Goal: Information Seeking & Learning: Learn about a topic

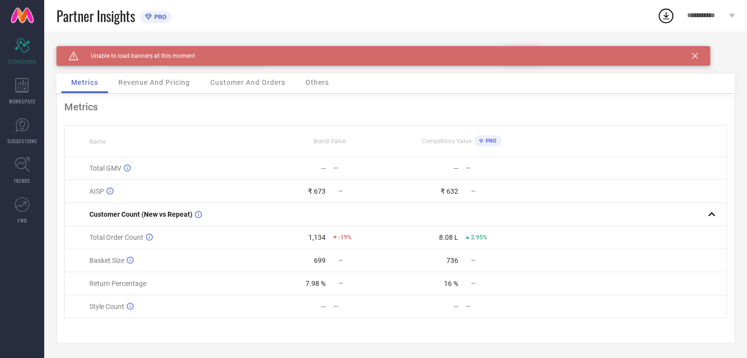
click at [697, 56] on icon at bounding box center [695, 56] width 6 height 6
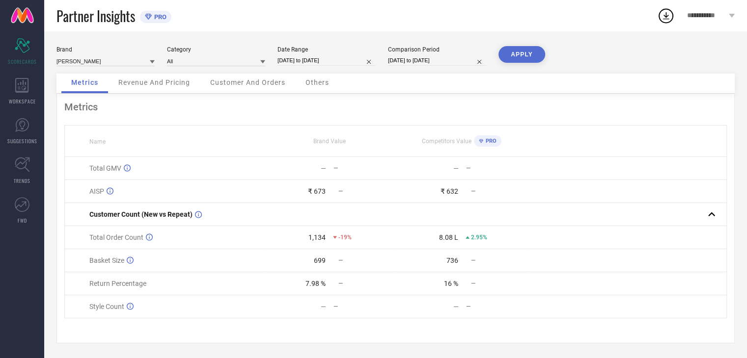
click at [150, 61] on icon at bounding box center [152, 61] width 5 height 3
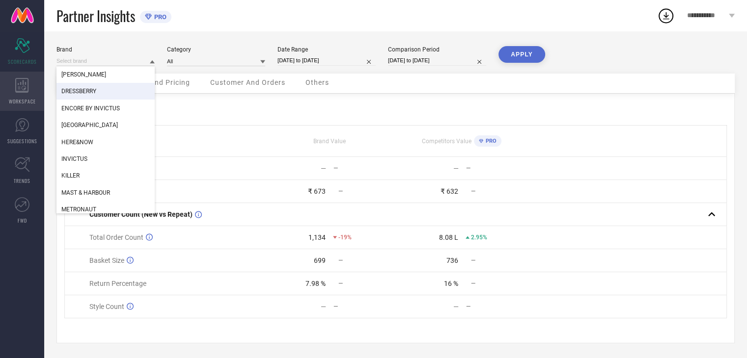
click at [20, 90] on icon at bounding box center [22, 85] width 14 height 15
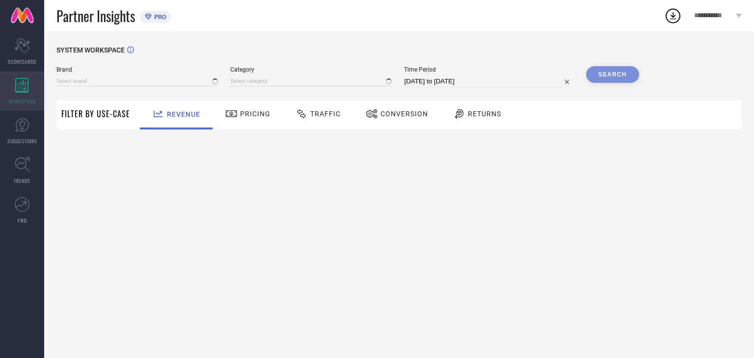
type input "[PERSON_NAME]"
type input "All"
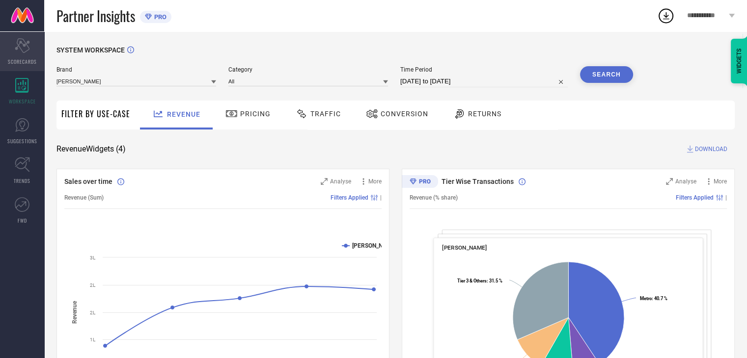
click at [26, 58] on span "SCORECARDS" at bounding box center [22, 61] width 29 height 7
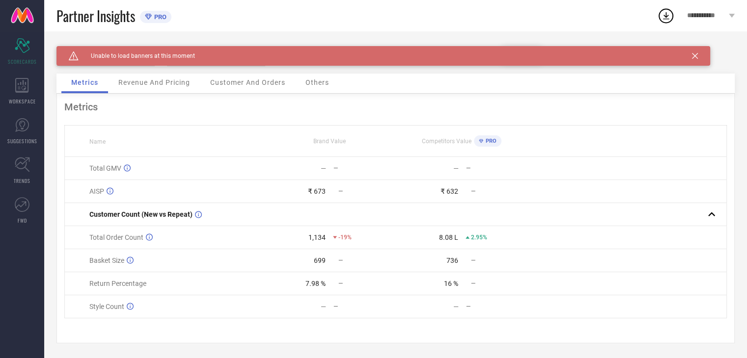
click at [326, 83] on span "Others" at bounding box center [317, 83] width 24 height 8
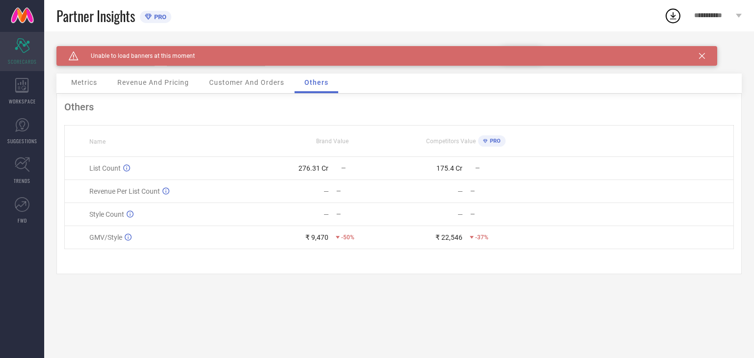
click at [27, 66] on div "Scorecard SCORECARDS" at bounding box center [22, 51] width 44 height 39
click at [25, 80] on icon at bounding box center [22, 85] width 14 height 15
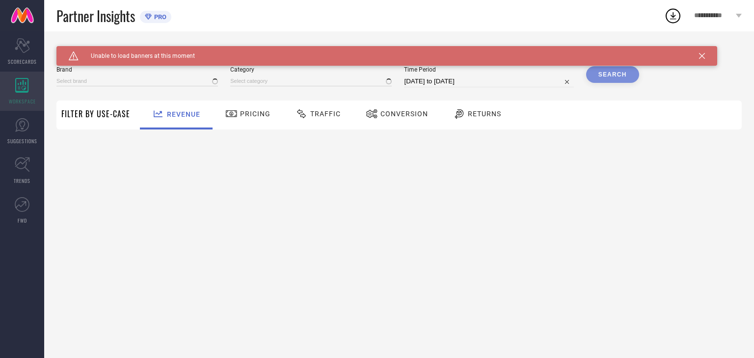
type input "[PERSON_NAME]"
type input "All"
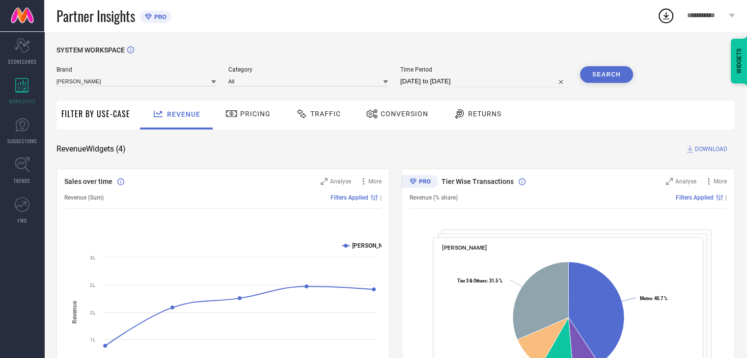
click at [185, 87] on div "Brand [PERSON_NAME]" at bounding box center [136, 76] width 160 height 21
click at [212, 82] on icon at bounding box center [213, 82] width 5 height 5
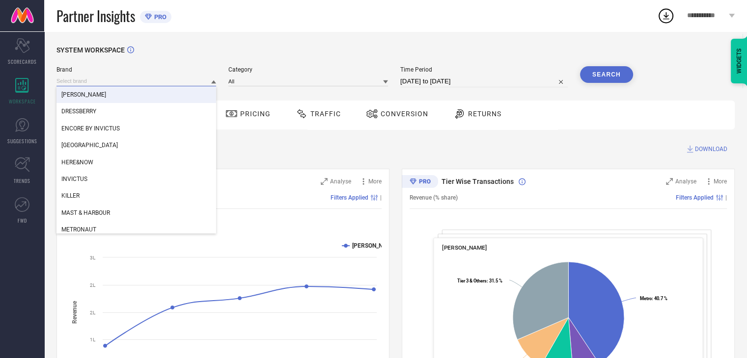
click at [108, 80] on input at bounding box center [136, 81] width 160 height 10
type input "i"
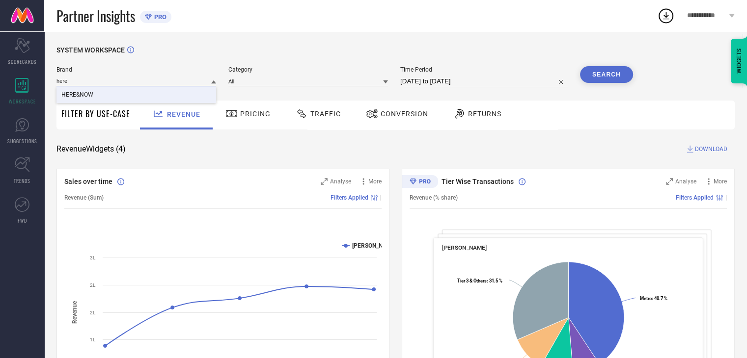
type input "here"
click at [88, 93] on span "HERE&NOW" at bounding box center [77, 94] width 32 height 7
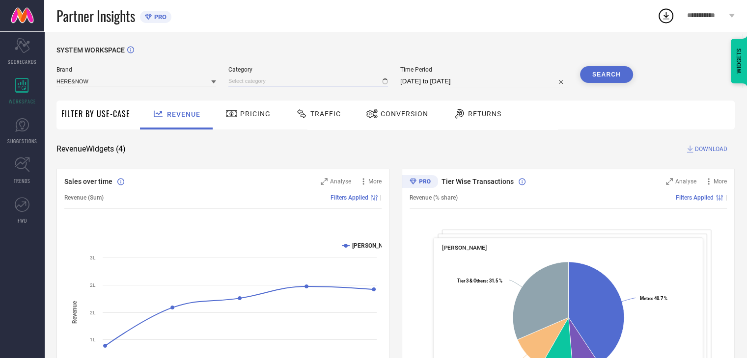
click at [262, 80] on input at bounding box center [308, 81] width 160 height 10
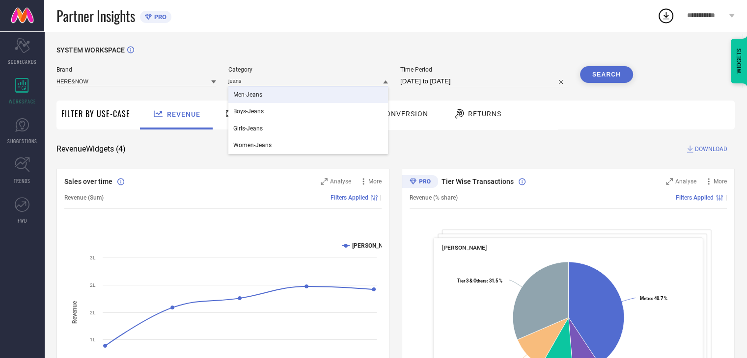
type input "jeans"
click at [257, 95] on span "Men-Jeans" at bounding box center [247, 94] width 29 height 7
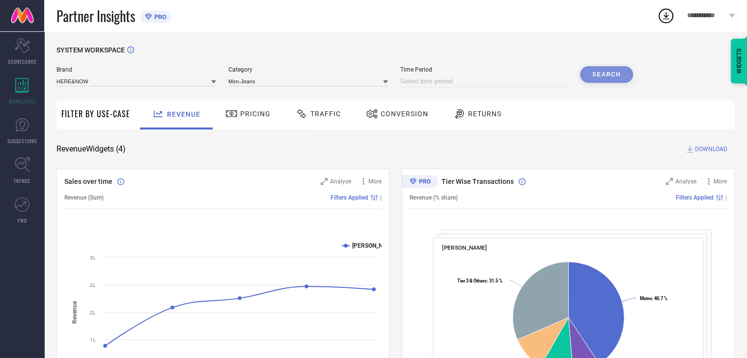
click at [474, 83] on input at bounding box center [483, 82] width 167 height 12
select select "9"
select select "2025"
select select "10"
select select "2025"
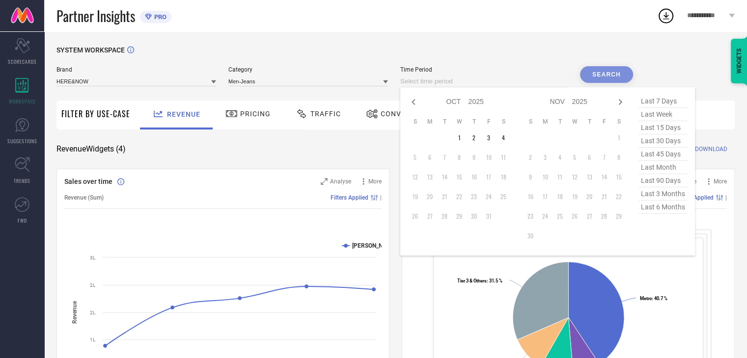
click at [660, 168] on span "last month" at bounding box center [662, 167] width 49 height 13
type input "[DATE] to [DATE]"
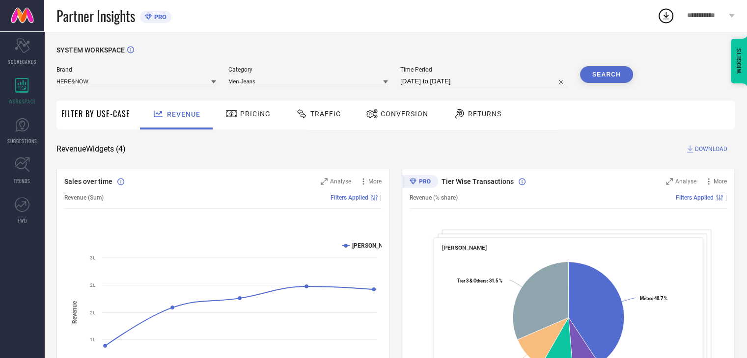
click at [603, 70] on button "Search" at bounding box center [606, 74] width 53 height 17
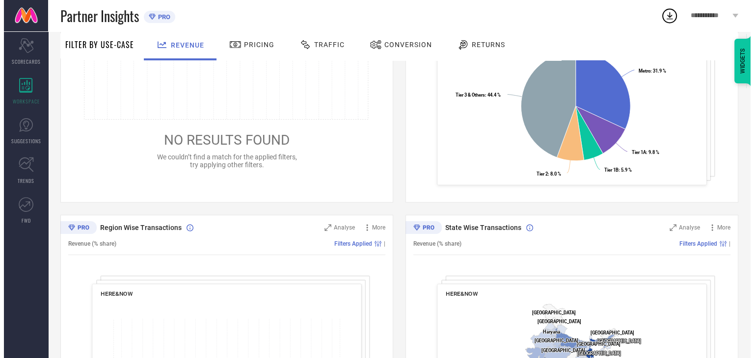
scroll to position [98, 0]
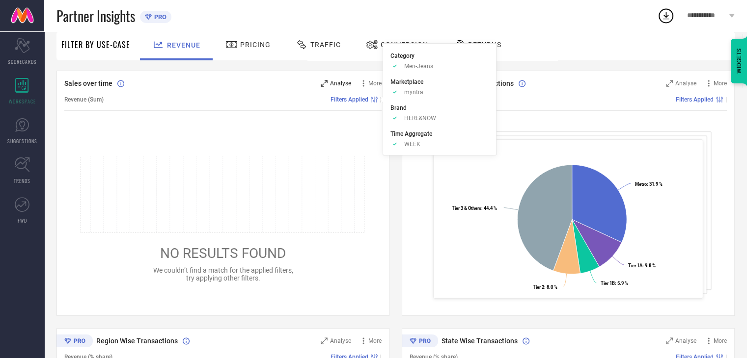
click at [334, 85] on span "Analyse" at bounding box center [340, 83] width 21 height 7
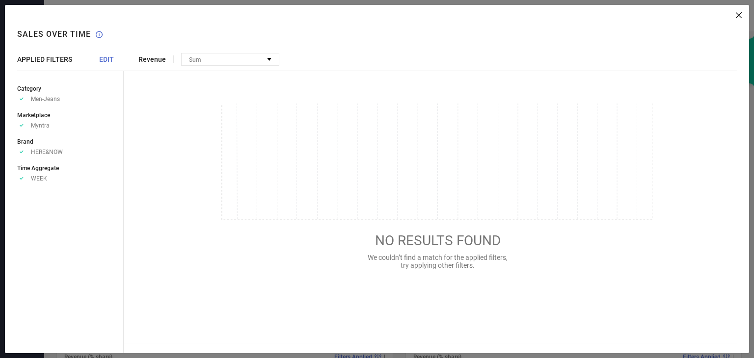
click at [105, 61] on span "EDIT" at bounding box center [106, 59] width 15 height 8
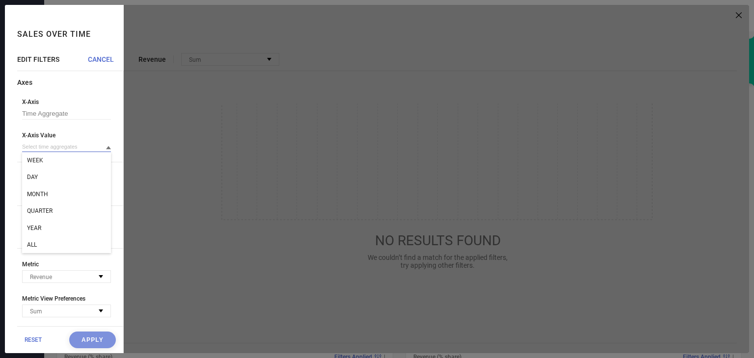
click at [98, 149] on input at bounding box center [66, 147] width 89 height 10
click at [33, 247] on span "ALL" at bounding box center [32, 245] width 10 height 7
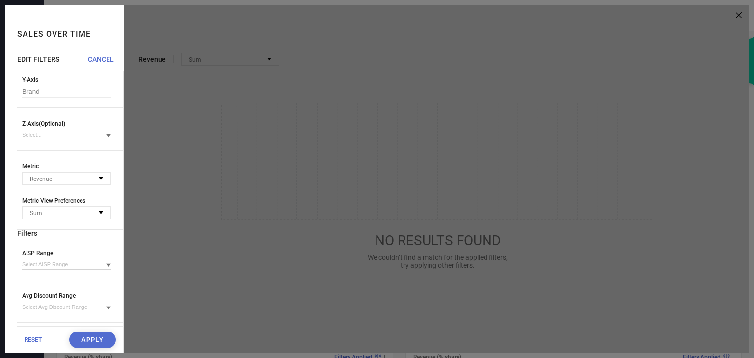
click at [86, 341] on button "Apply" at bounding box center [92, 340] width 47 height 17
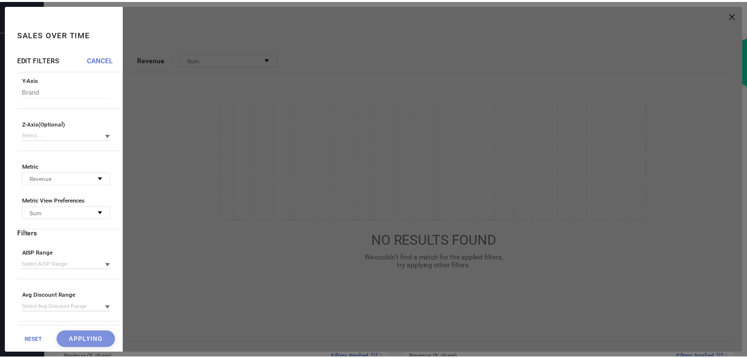
scroll to position [0, 0]
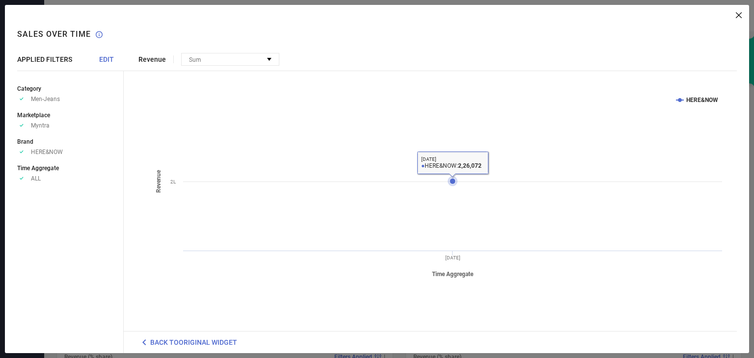
click at [454, 181] on icon at bounding box center [453, 182] width 6 height 6
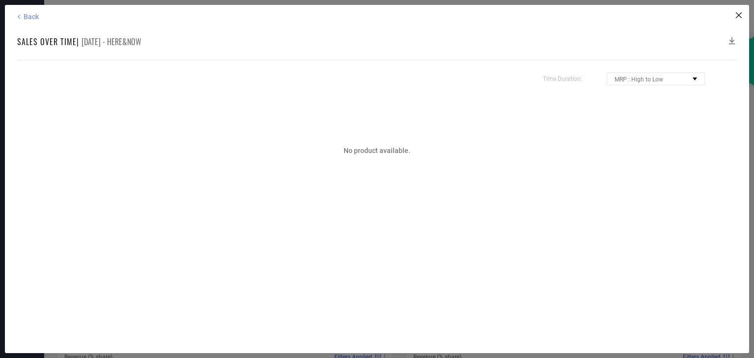
click at [22, 17] on icon at bounding box center [19, 16] width 9 height 9
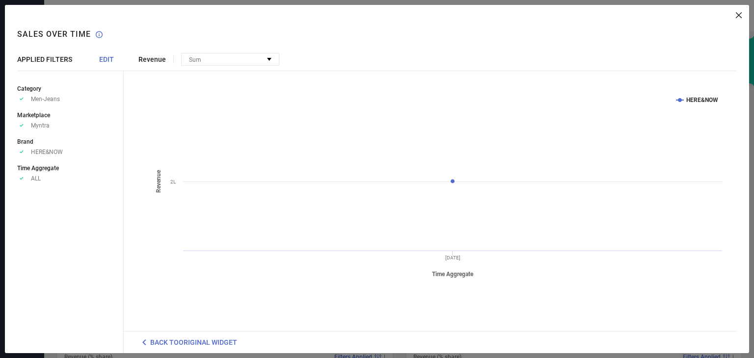
click at [739, 16] on icon at bounding box center [739, 15] width 6 height 6
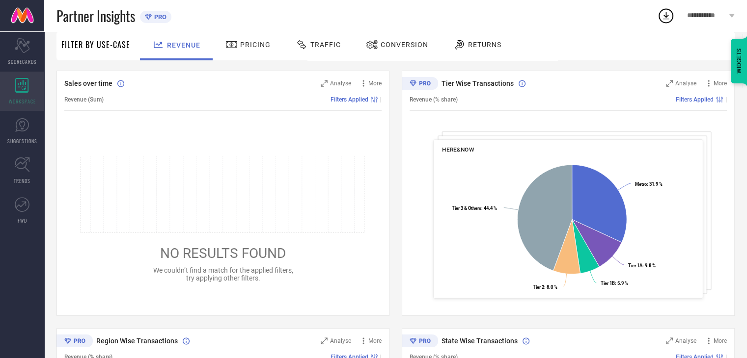
click at [21, 87] on icon at bounding box center [22, 85] width 14 height 15
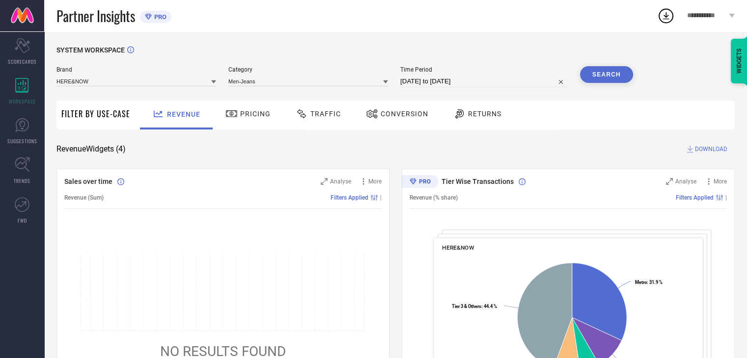
click at [605, 77] on button "Search" at bounding box center [606, 74] width 53 height 17
click at [338, 181] on span "Analyse" at bounding box center [340, 181] width 21 height 7
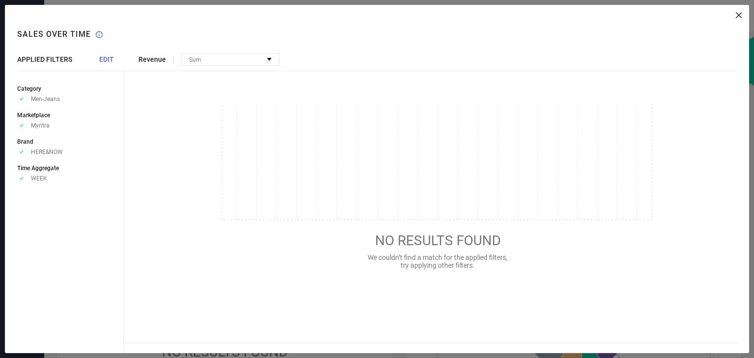
click at [108, 63] on span "EDIT" at bounding box center [106, 59] width 15 height 8
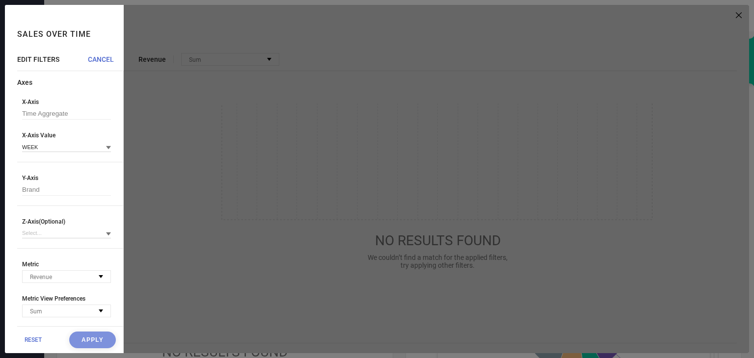
click at [106, 150] on icon at bounding box center [108, 147] width 5 height 3
click at [29, 248] on span "ALL" at bounding box center [32, 245] width 10 height 7
click at [106, 237] on icon at bounding box center [108, 234] width 5 height 5
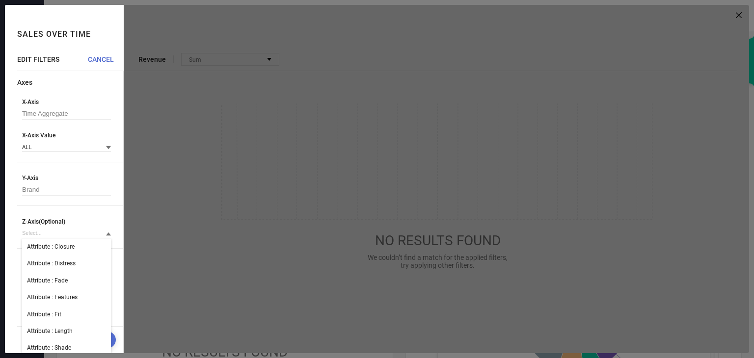
drag, startPoint x: 95, startPoint y: 179, endPoint x: 125, endPoint y: 170, distance: 31.2
click at [96, 179] on span "Y-Axis" at bounding box center [66, 178] width 89 height 7
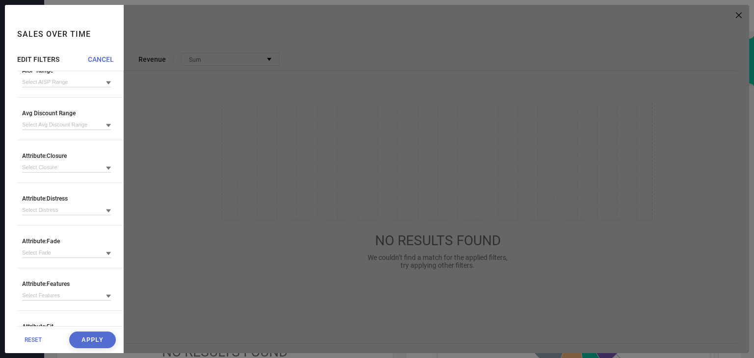
scroll to position [295, 0]
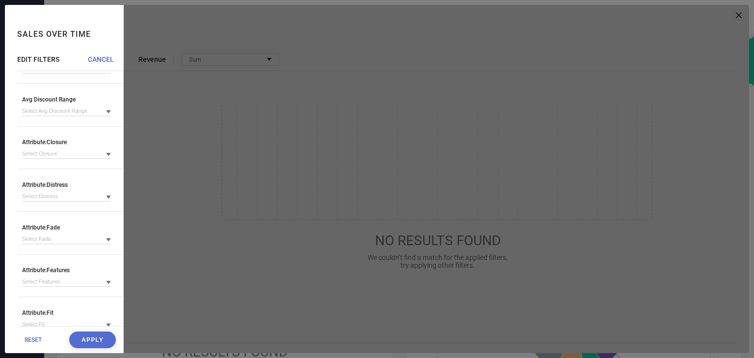
click at [88, 337] on button "Apply" at bounding box center [92, 340] width 47 height 17
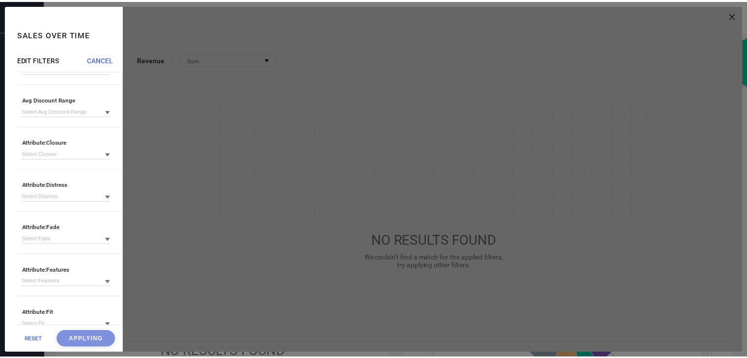
scroll to position [0, 0]
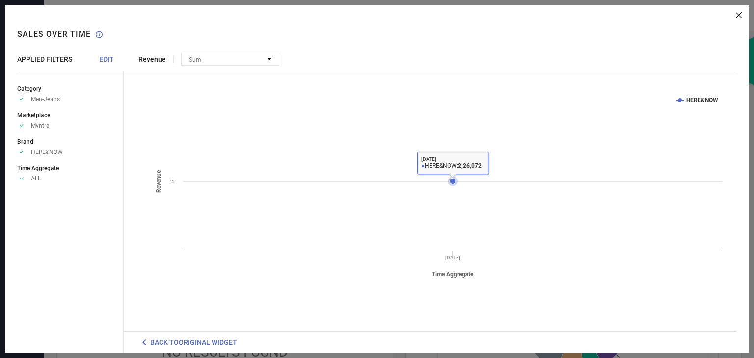
click at [453, 185] on icon at bounding box center [453, 182] width 10 height 10
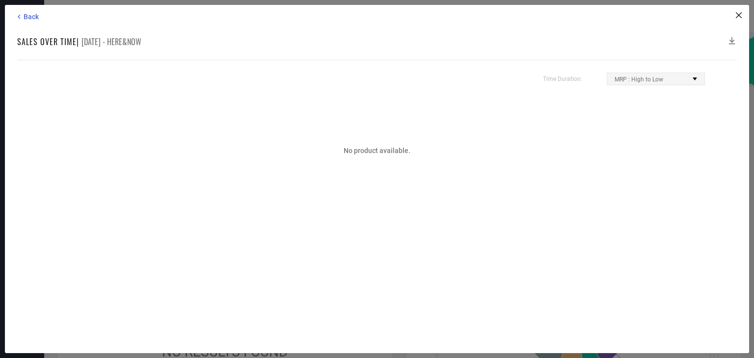
click at [696, 81] on div "MRP : High to Low" at bounding box center [655, 79] width 97 height 12
click at [478, 81] on div "Time Duration: MRP : High to Low MRP : Low to High Discount : High to Low Disco…" at bounding box center [377, 79] width 656 height 13
click at [28, 16] on span "Back" at bounding box center [31, 17] width 15 height 8
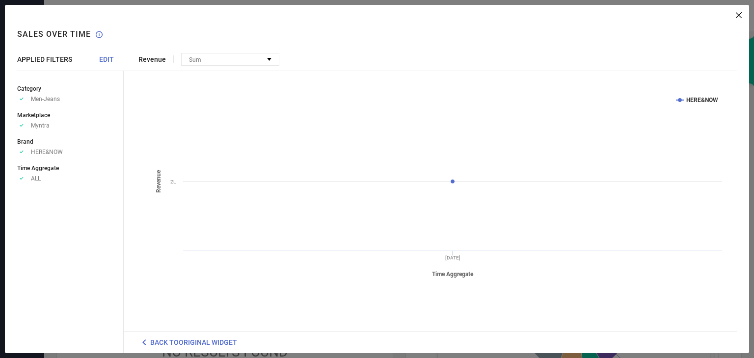
click at [738, 14] on icon at bounding box center [739, 15] width 6 height 6
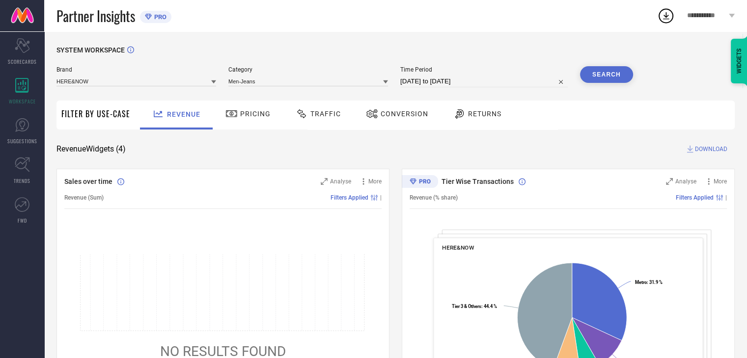
click at [731, 16] on icon at bounding box center [732, 16] width 6 height 4
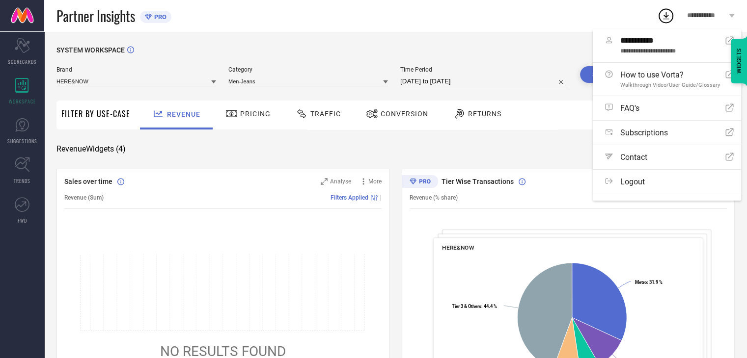
click at [511, 46] on div "SYSTEM WORKSPACE" at bounding box center [395, 56] width 678 height 20
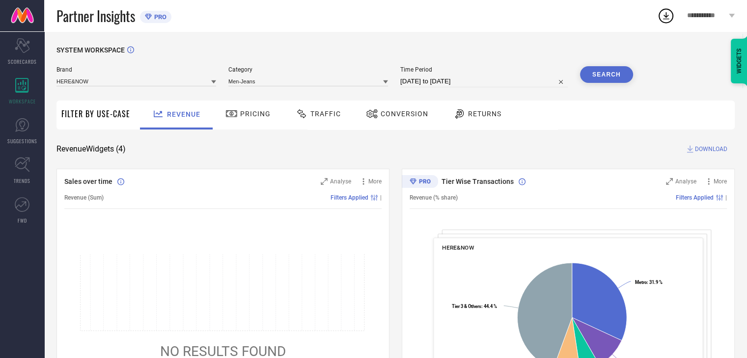
click at [375, 115] on icon at bounding box center [372, 114] width 12 height 12
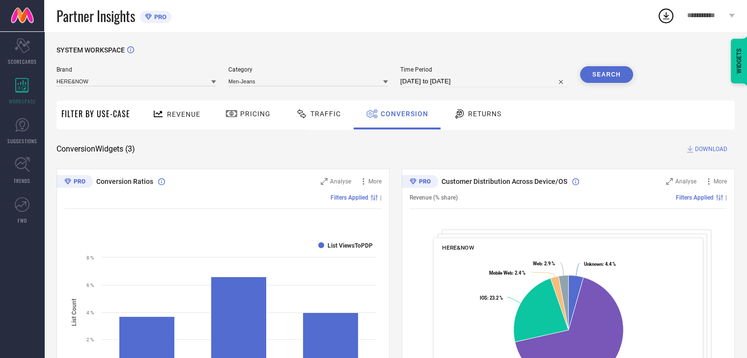
click at [322, 117] on span "Traffic" at bounding box center [325, 114] width 30 height 8
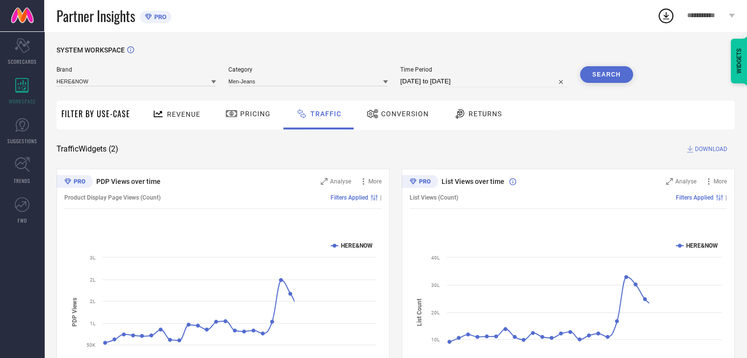
click at [242, 115] on span "Pricing" at bounding box center [255, 114] width 30 height 8
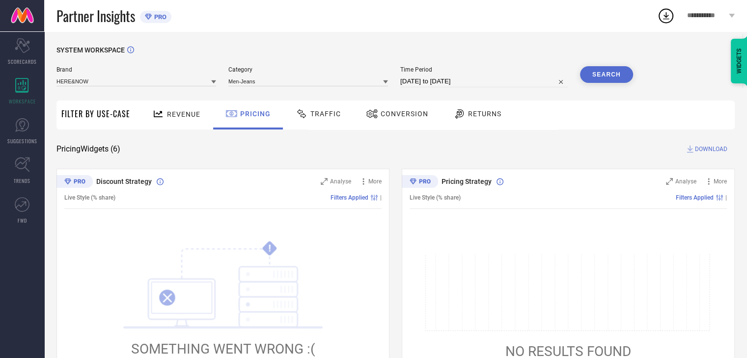
click at [333, 110] on span "Traffic" at bounding box center [325, 114] width 30 height 8
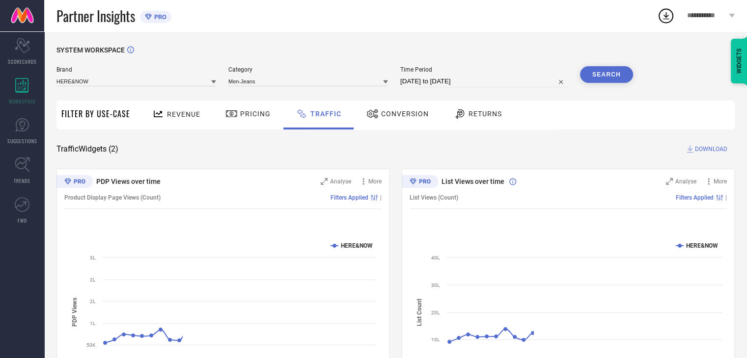
click at [461, 114] on icon at bounding box center [460, 114] width 12 height 12
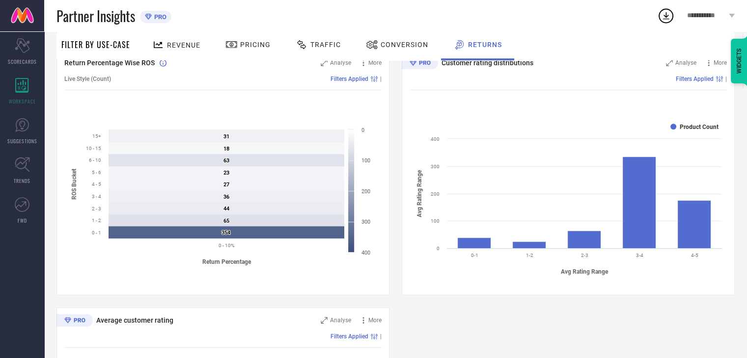
scroll to position [442, 0]
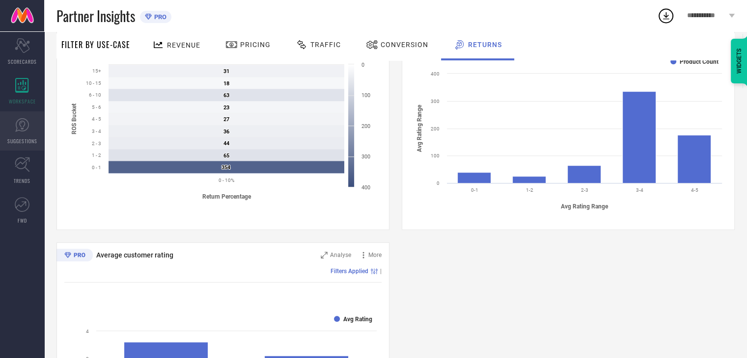
click at [18, 132] on link "SUGGESTIONS" at bounding box center [22, 130] width 44 height 39
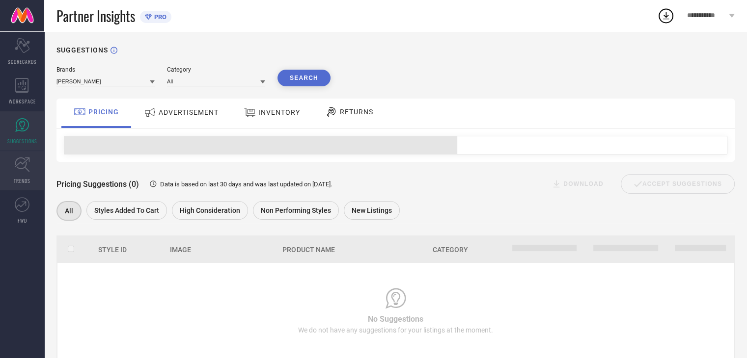
click at [22, 168] on icon at bounding box center [22, 165] width 15 height 15
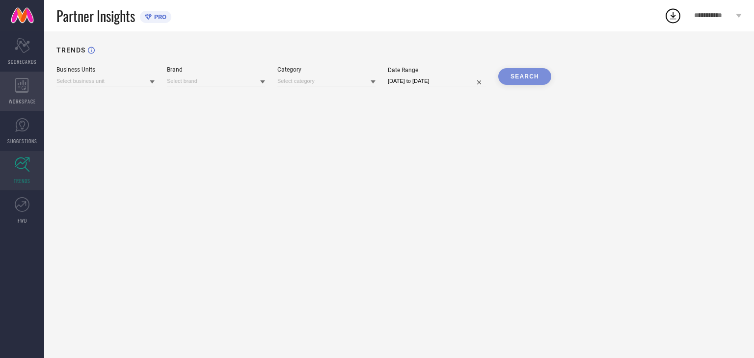
click at [25, 79] on icon at bounding box center [22, 85] width 14 height 15
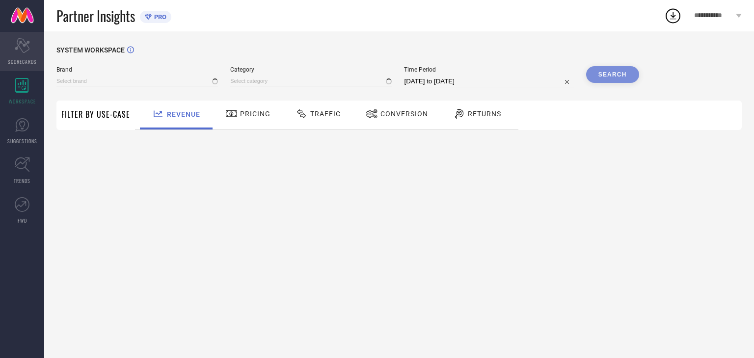
type input "[PERSON_NAME]"
type input "All"
click at [26, 58] on span "SCORECARDS" at bounding box center [22, 61] width 29 height 7
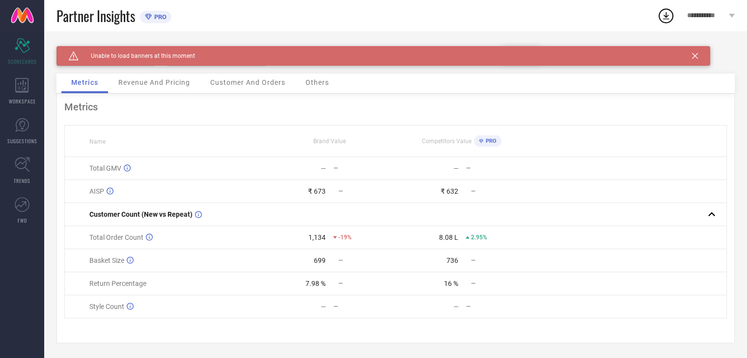
click at [153, 83] on span "Revenue And Pricing" at bounding box center [154, 83] width 72 height 8
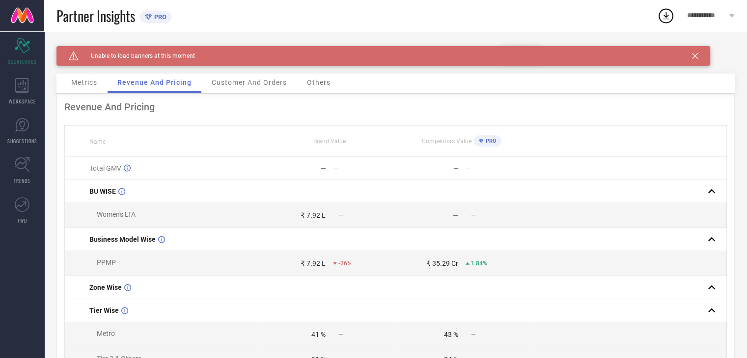
click at [260, 85] on span "Customer And Orders" at bounding box center [249, 83] width 75 height 8
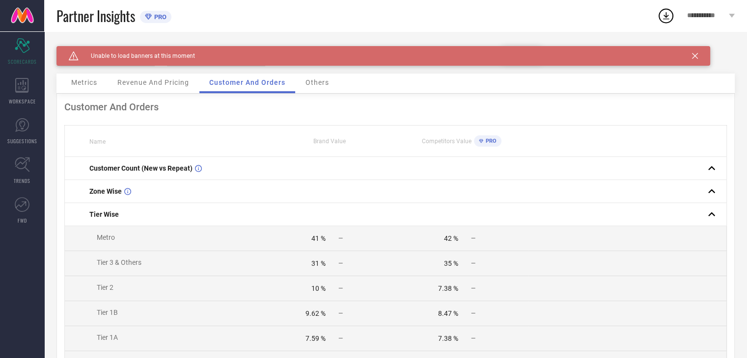
click at [312, 85] on span "Others" at bounding box center [317, 83] width 24 height 8
